Goal: Navigation & Orientation: Find specific page/section

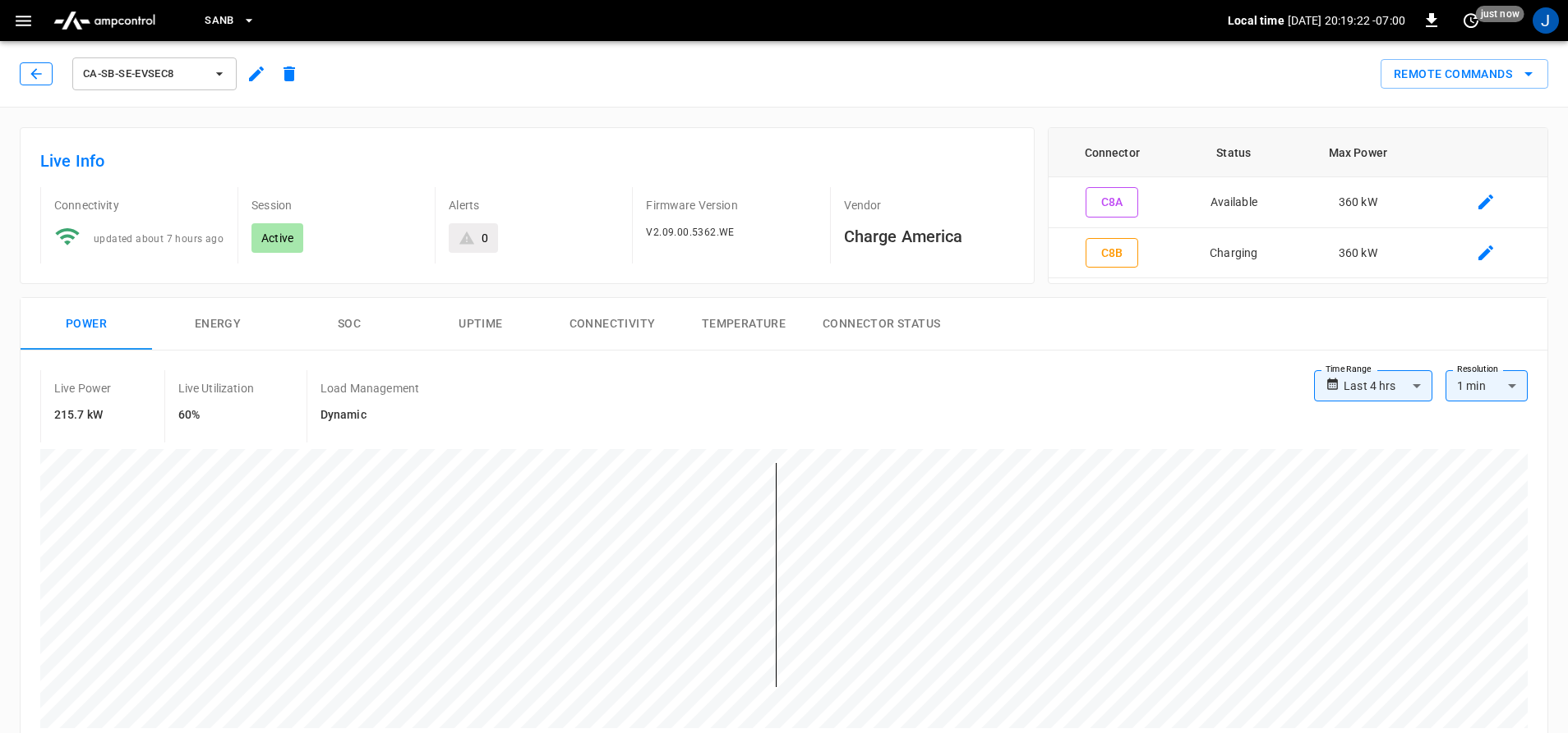
click at [32, 72] on icon "button" at bounding box center [35, 73] width 16 height 16
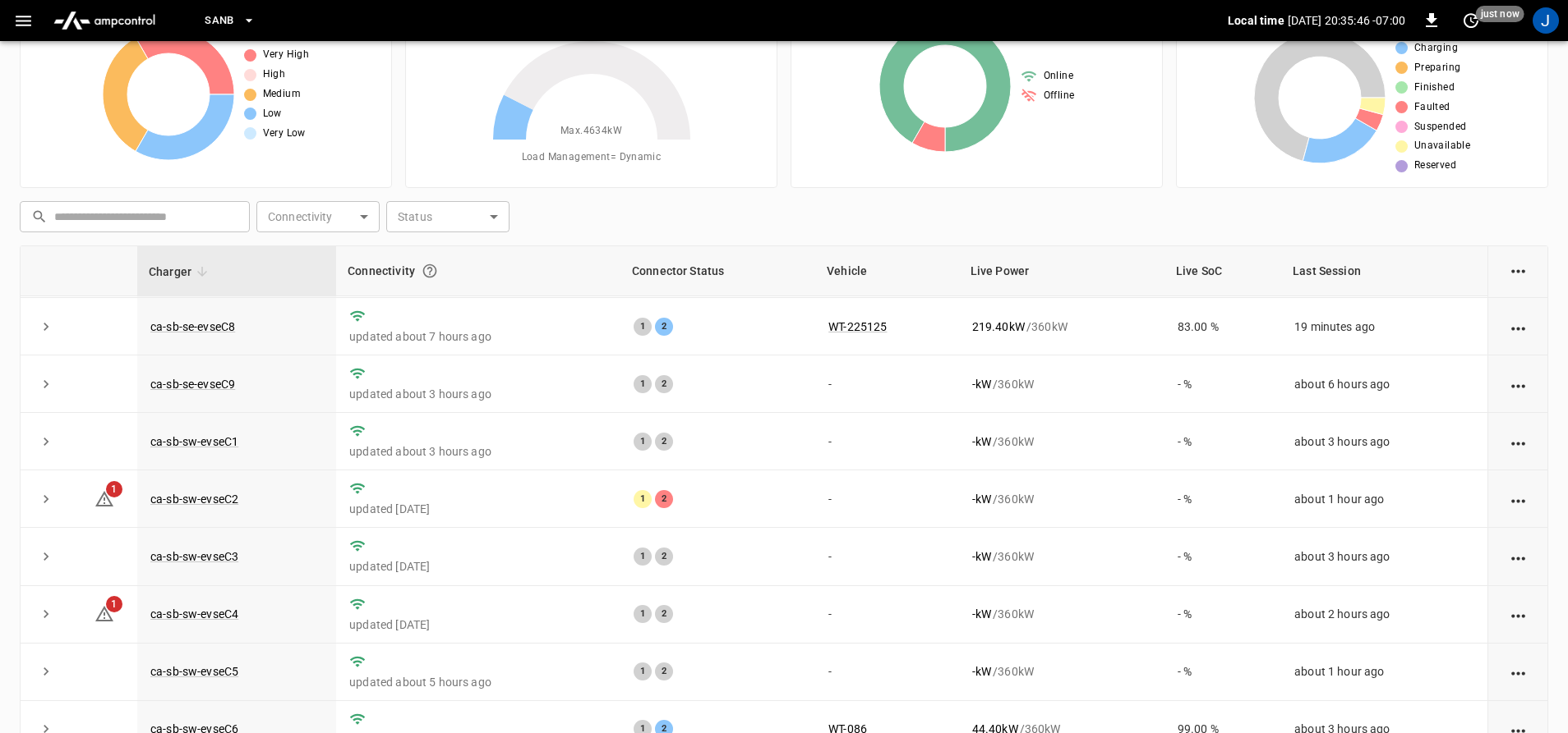
scroll to position [239, 0]
click at [184, 499] on link "ca-sb-sw-evseC2" at bounding box center [194, 499] width 95 height 20
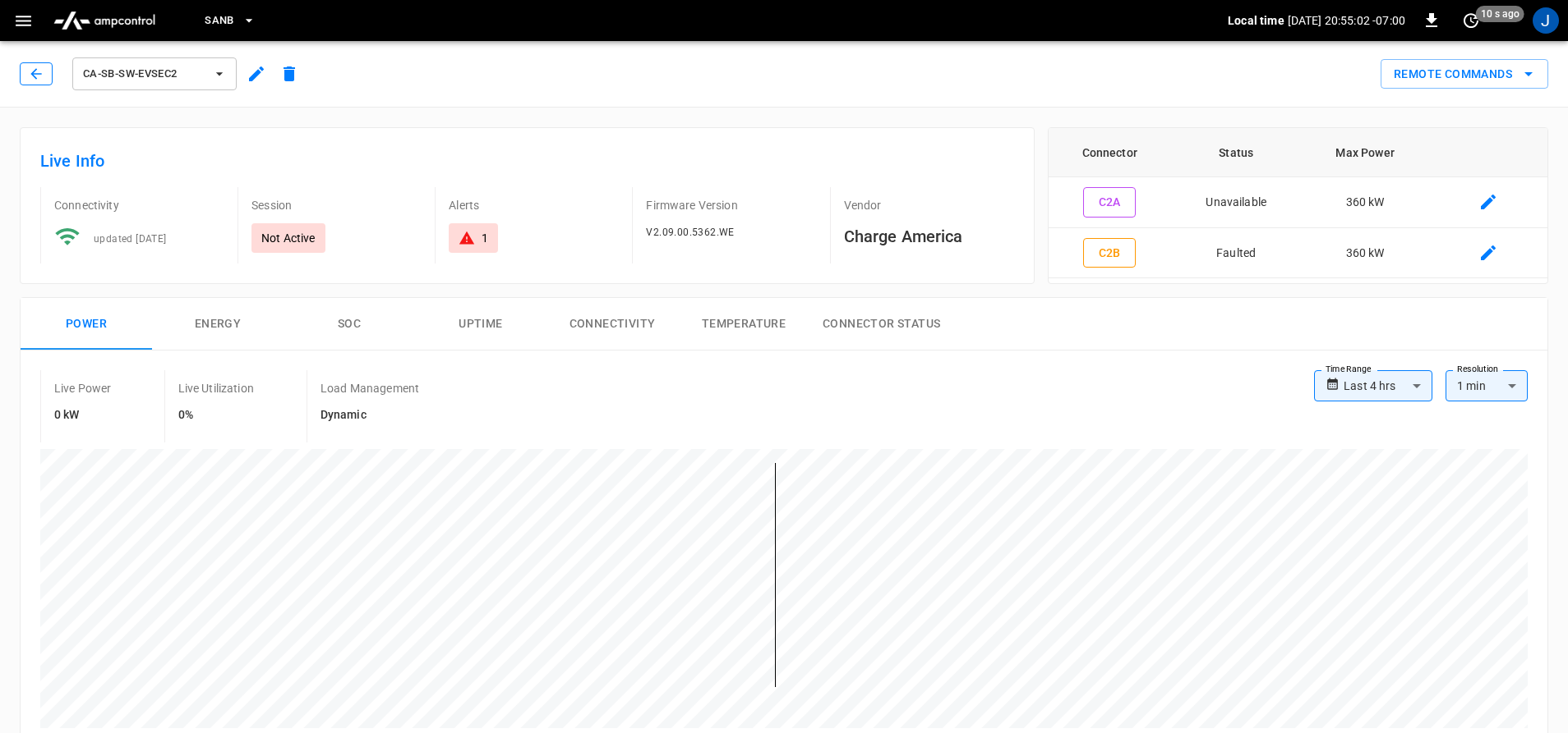
click at [34, 80] on icon "button" at bounding box center [35, 73] width 16 height 16
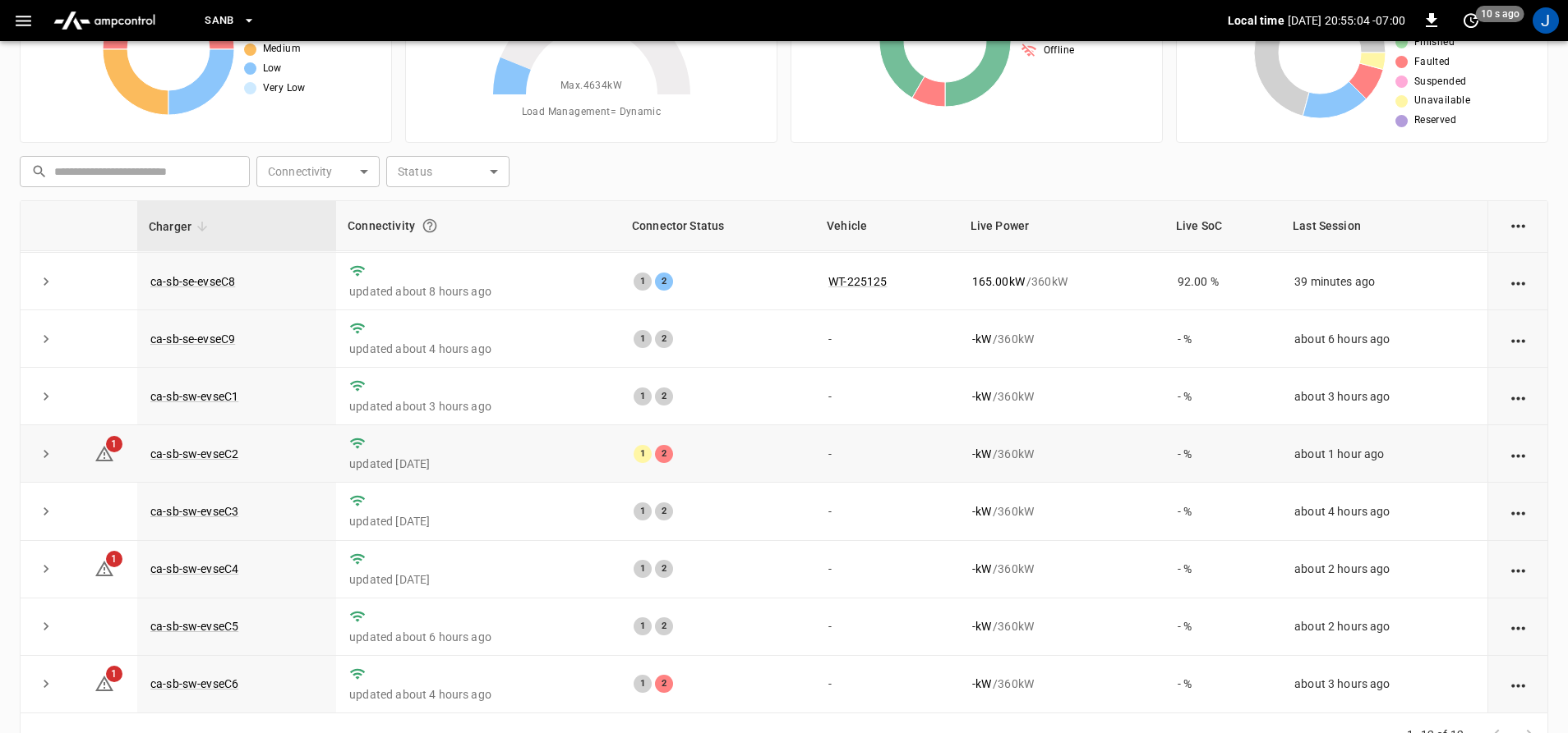
scroll to position [171, 0]
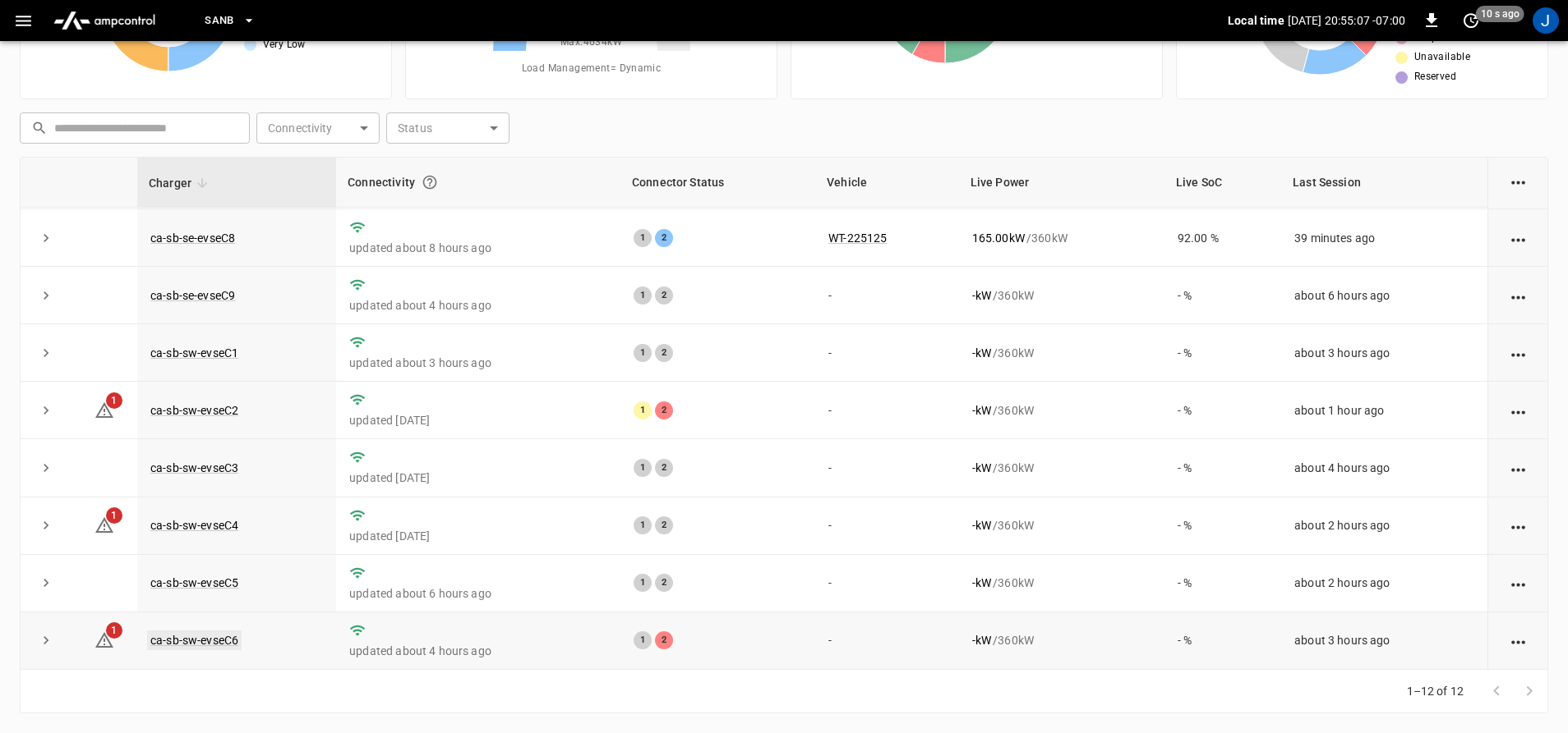
click at [211, 631] on link "ca-sb-sw-evseC6" at bounding box center [194, 640] width 95 height 20
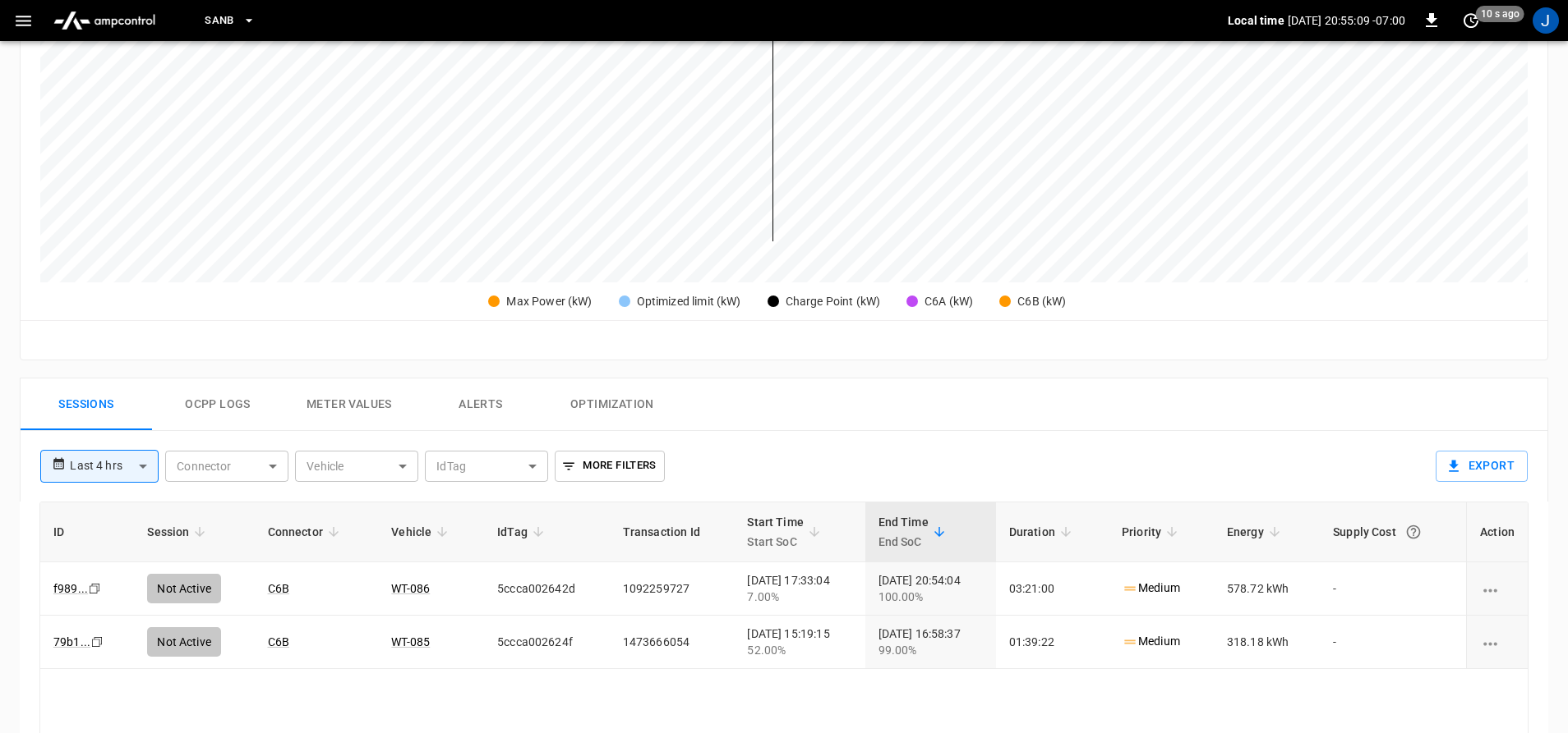
scroll to position [492, 0]
